Goal: Task Accomplishment & Management: Use online tool/utility

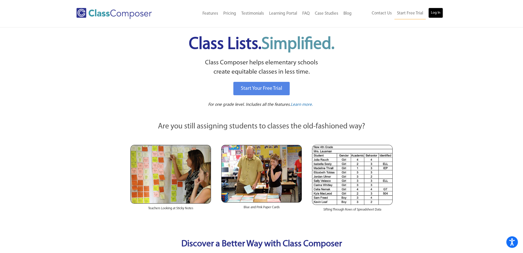
click at [435, 12] on link "Log In" at bounding box center [436, 13] width 15 height 10
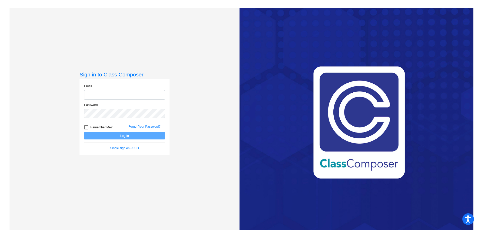
type input "[EMAIL_ADDRESS][DOMAIN_NAME]"
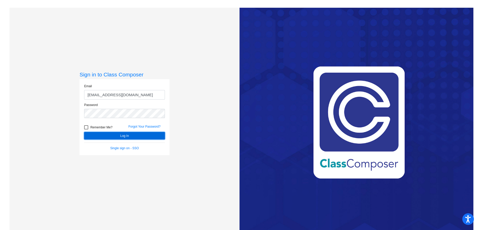
click at [130, 136] on button "Log In" at bounding box center [124, 135] width 81 height 7
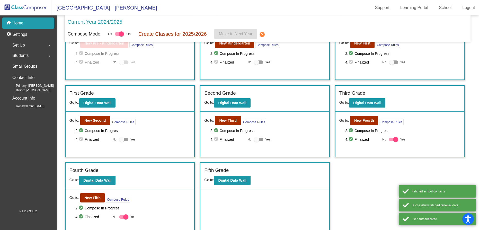
scroll to position [39, 0]
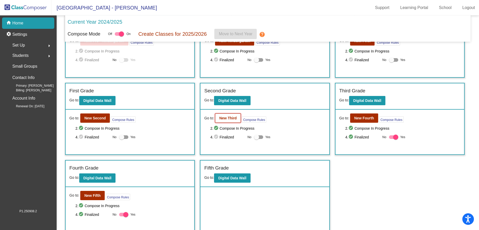
click at [223, 116] on b "New Third" at bounding box center [228, 118] width 18 height 4
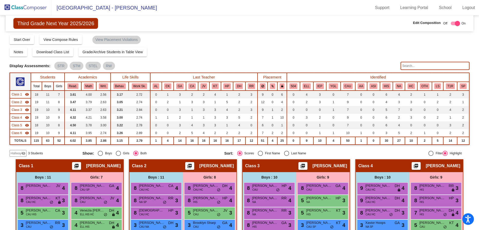
click at [11, 7] on img at bounding box center [25, 7] width 51 height 15
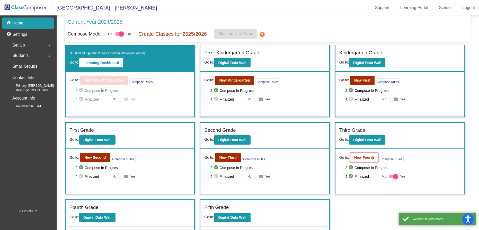
click at [365, 155] on b "New Fourth" at bounding box center [364, 157] width 20 height 4
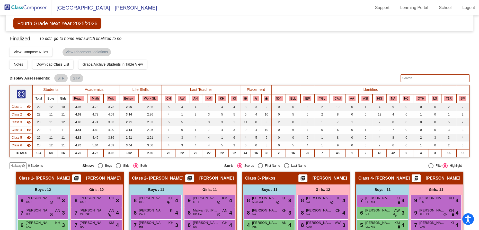
click at [10, 4] on img at bounding box center [25, 7] width 51 height 15
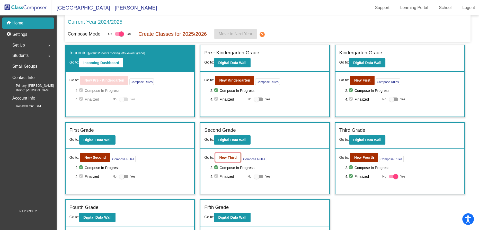
click at [223, 155] on b "New Third" at bounding box center [228, 157] width 18 height 4
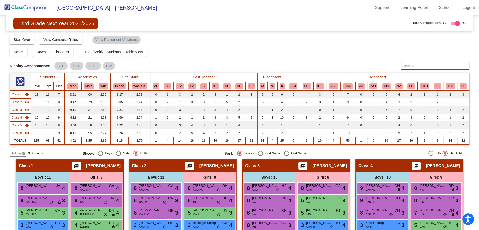
click at [18, 101] on span "Class 2" at bounding box center [17, 102] width 10 height 5
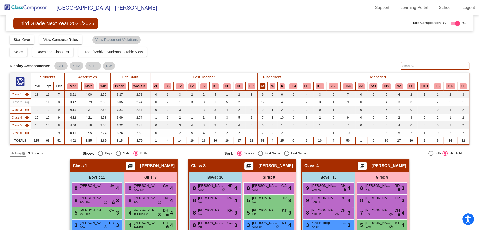
click at [261, 85] on icon at bounding box center [262, 86] width 3 height 3
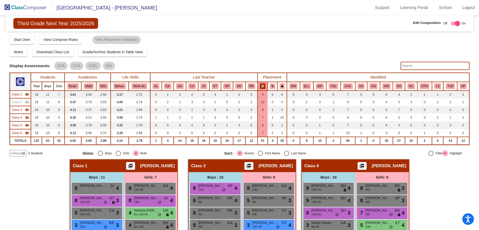
click at [261, 86] on icon at bounding box center [262, 86] width 3 height 3
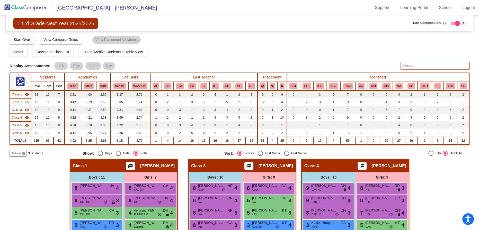
click at [26, 102] on mat-icon "visibility_off" at bounding box center [27, 102] width 4 height 4
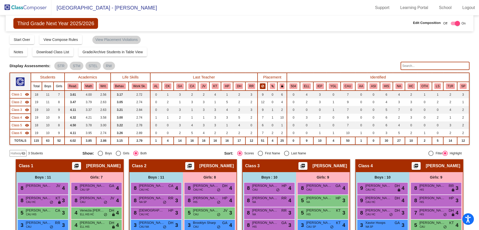
click at [263, 85] on icon at bounding box center [262, 86] width 3 height 3
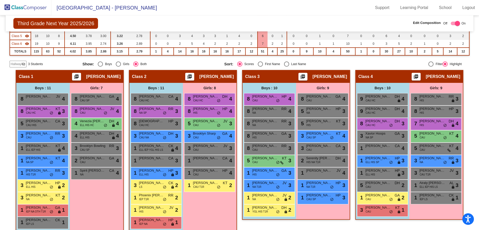
scroll to position [117, 0]
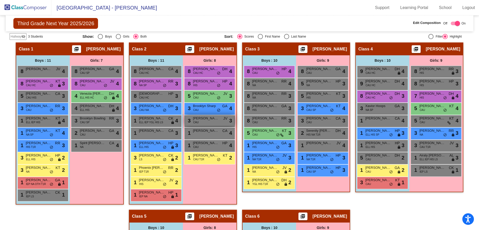
click at [234, 121] on div "3 [PERSON_NAME] CAU JV lock do_not_disturb_alt 3" at bounding box center [209, 120] width 49 height 11
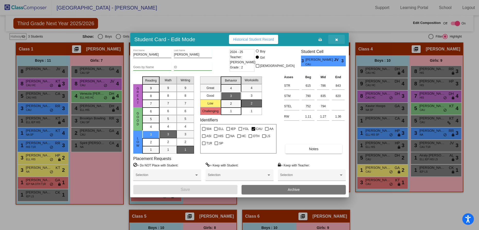
click at [335, 40] on icon "button" at bounding box center [336, 40] width 3 height 4
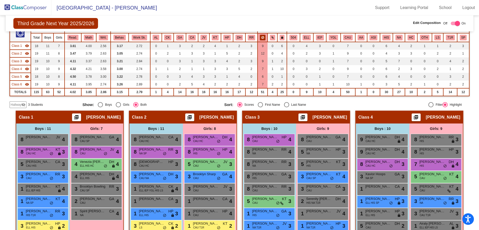
scroll to position [23, 0]
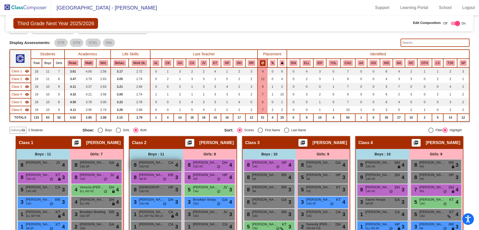
click at [180, 165] on div "8 [PERSON_NAME] CAU HC CA lock do_not_disturb_alt 4" at bounding box center [155, 165] width 49 height 11
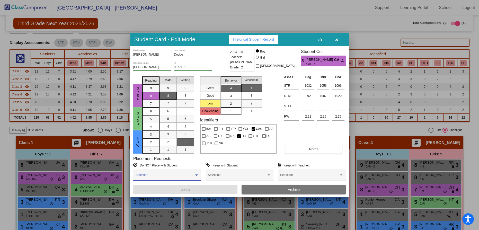
click at [195, 176] on div at bounding box center [196, 175] width 5 height 4
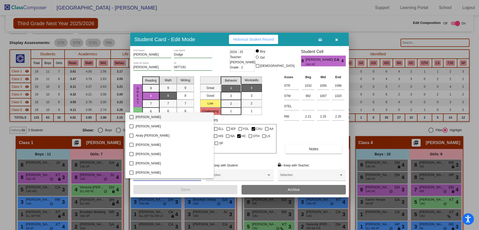
click at [292, 135] on div at bounding box center [239, 115] width 479 height 230
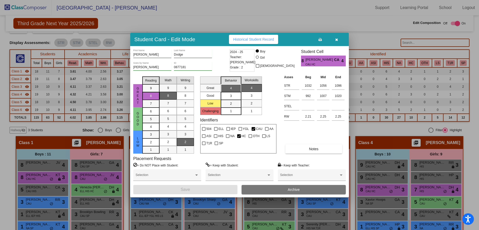
click at [338, 39] on button "button" at bounding box center [336, 39] width 16 height 9
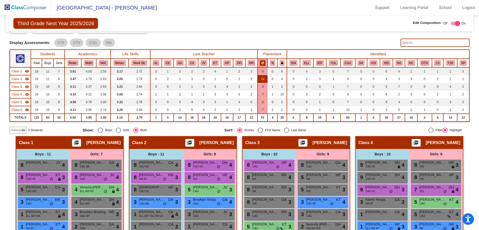
click at [263, 77] on td "12" at bounding box center [263, 79] width 10 height 8
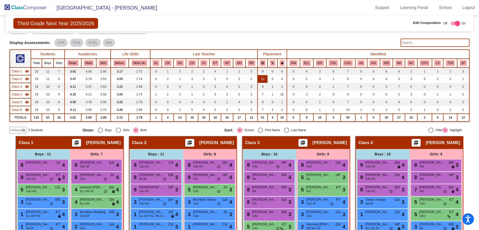
click at [263, 77] on td "12" at bounding box center [263, 79] width 10 height 8
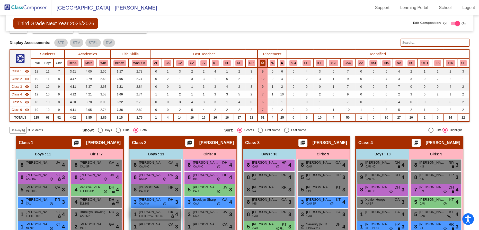
click at [163, 216] on span "ELL IEP YGL HIS LS" at bounding box center [151, 216] width 24 height 4
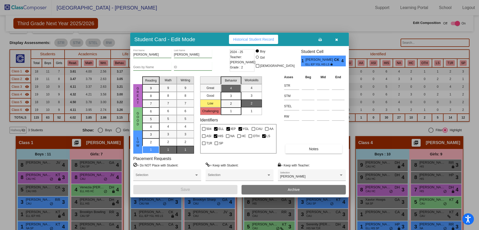
click at [337, 39] on icon "button" at bounding box center [336, 40] width 3 height 4
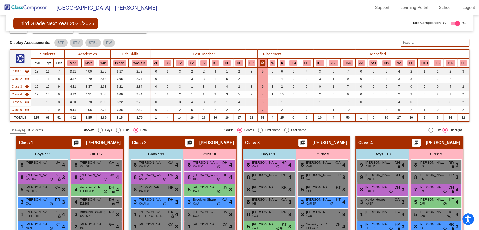
click at [264, 62] on button at bounding box center [263, 63] width 6 height 6
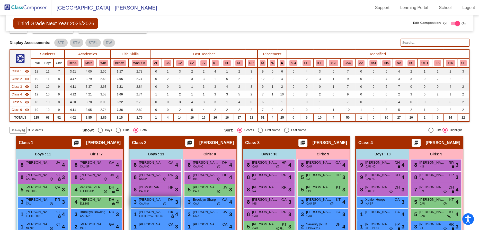
scroll to position [93, 0]
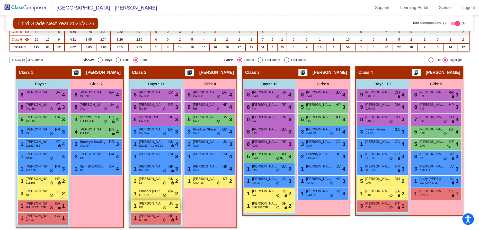
click at [180, 207] on div "1 [PERSON_NAME] HIS JV lock do_not_disturb_alt 2" at bounding box center [155, 205] width 49 height 11
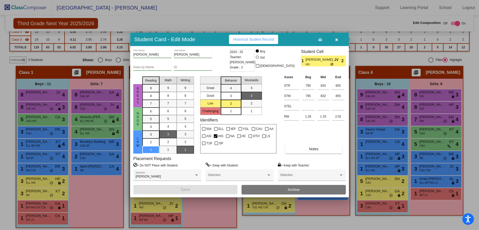
click at [264, 212] on div at bounding box center [239, 115] width 479 height 230
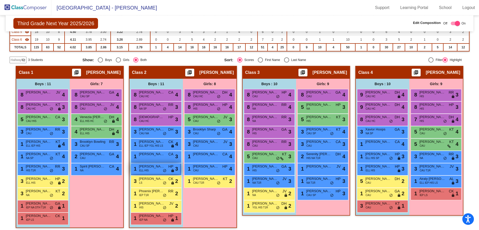
click at [180, 169] on div "1 [PERSON_NAME] ELL HIS HP lock do_not_disturb_alt 3" at bounding box center [155, 168] width 49 height 11
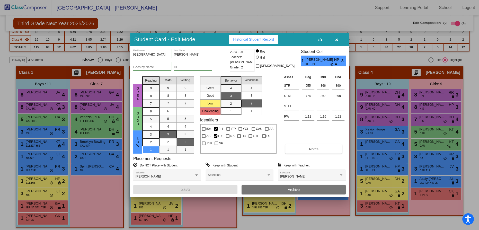
click at [257, 214] on div at bounding box center [239, 115] width 479 height 230
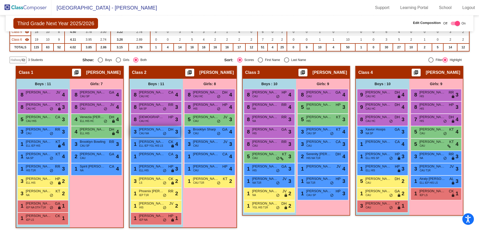
click at [180, 131] on div "3 [PERSON_NAME] CAU NA DH lock do_not_disturb_alt 3" at bounding box center [155, 131] width 49 height 11
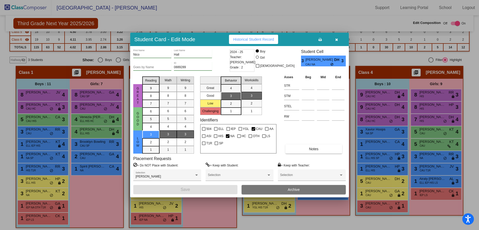
click at [275, 218] on div at bounding box center [239, 115] width 479 height 230
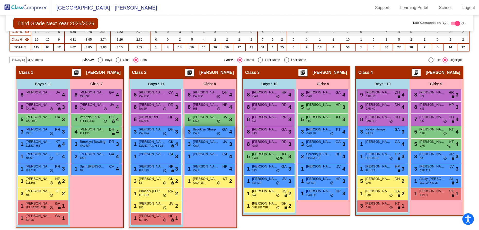
click at [234, 133] on div "3 Brooklyn [PERSON_NAME] GA lock do_not_disturb_alt 4" at bounding box center [209, 131] width 49 height 11
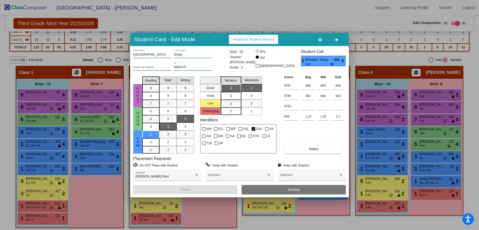
click at [267, 209] on div at bounding box center [239, 115] width 479 height 230
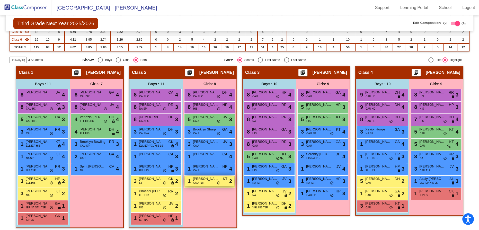
click at [234, 181] on div "1 [PERSON_NAME] T1R KT lock do_not_disturb_alt 2" at bounding box center [209, 181] width 49 height 11
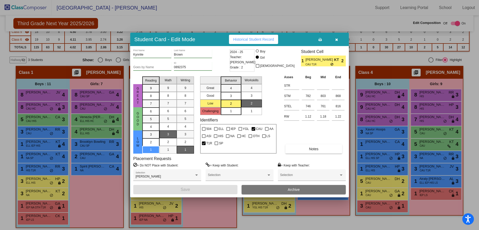
click at [268, 205] on div at bounding box center [239, 115] width 479 height 230
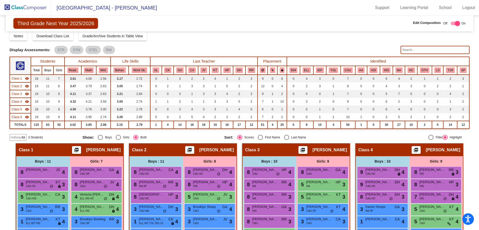
scroll to position [0, 0]
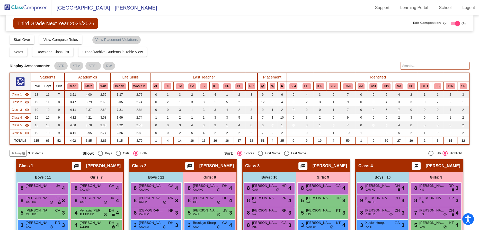
checkbox input "false"
